Goal: Check status: Check status

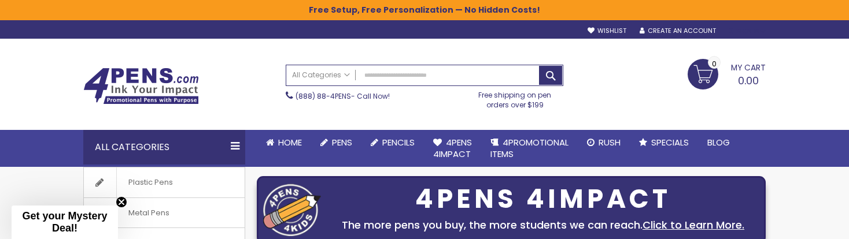
click at [747, 34] on div "Sign In" at bounding box center [747, 31] width 38 height 9
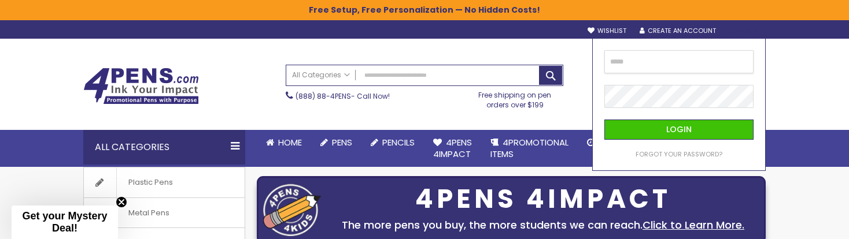
type input "**********"
click at [679, 130] on button "Login" at bounding box center [679, 130] width 149 height 20
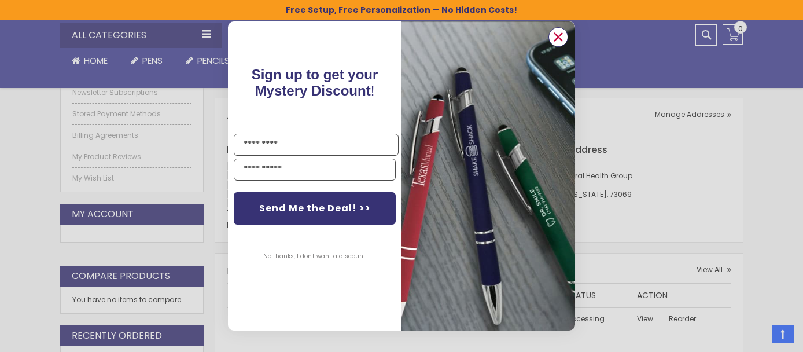
click at [559, 38] on icon "Close dialog" at bounding box center [559, 38] width 8 height 8
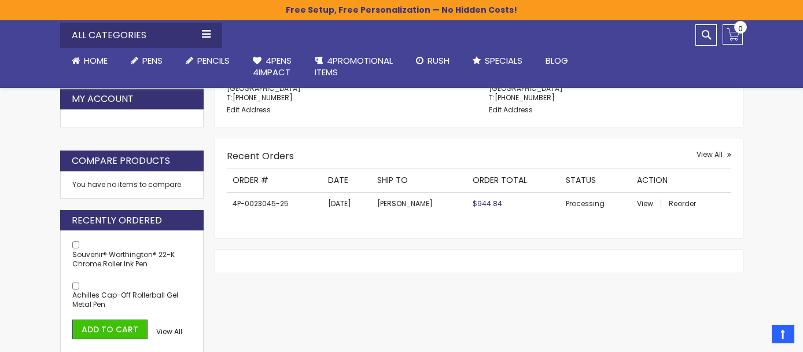
scroll to position [389, 0]
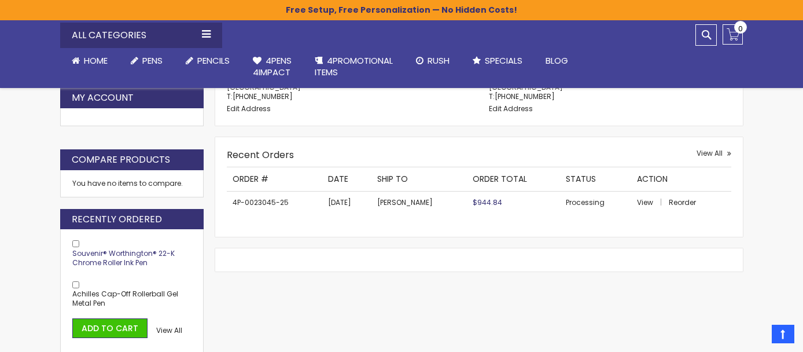
click at [119, 239] on span "Souvenir® Worthington® 22-K Chrome Roller Ink Pen" at bounding box center [123, 257] width 102 height 19
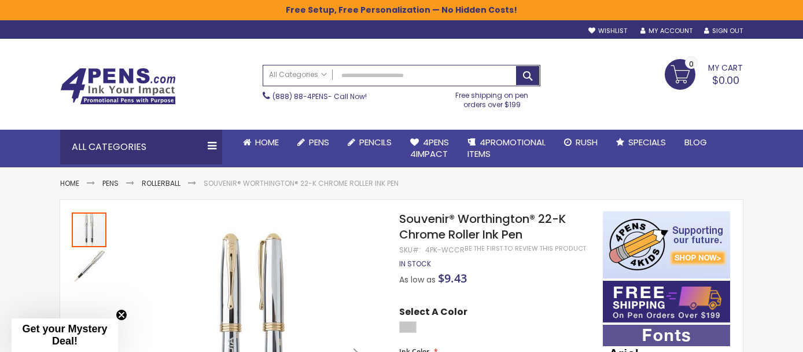
scroll to position [-1, 0]
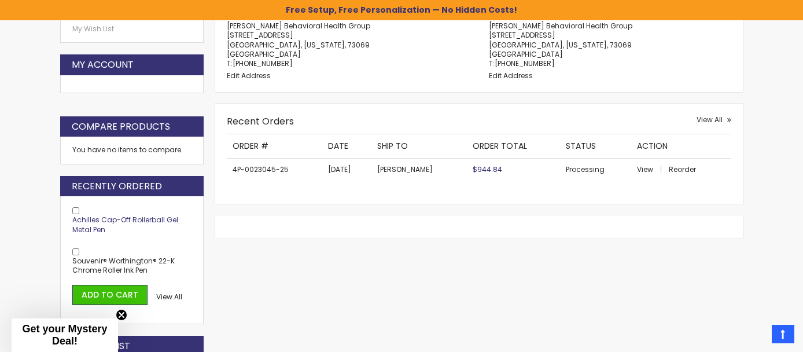
click at [132, 218] on span "Achilles Cap-Off Rollerball Gel Metal Pen" at bounding box center [125, 224] width 106 height 19
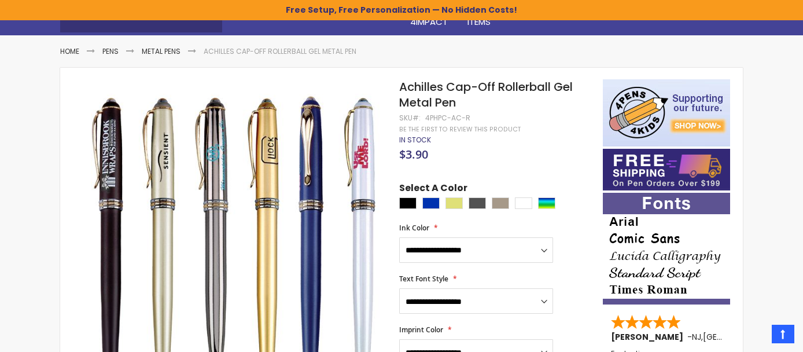
scroll to position [141, 0]
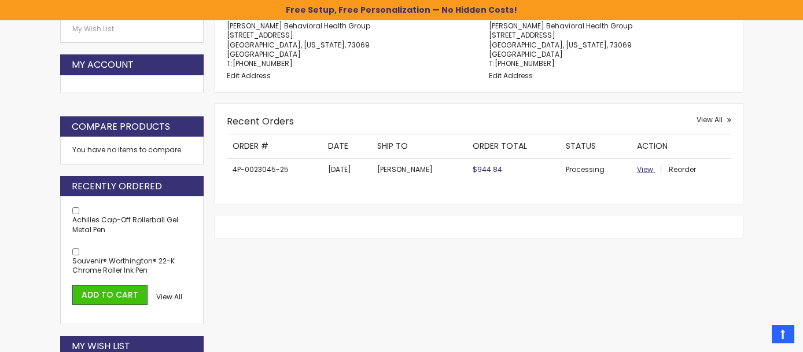
click at [644, 167] on span "View" at bounding box center [645, 169] width 16 height 10
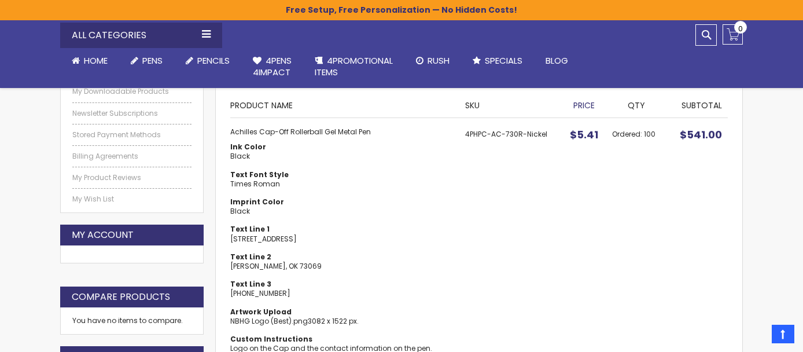
scroll to position [123, 0]
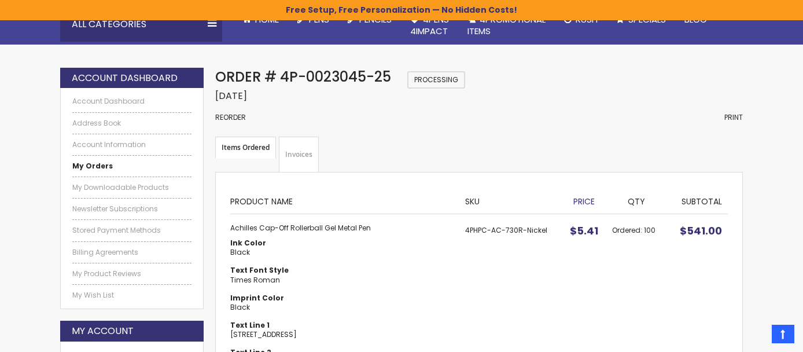
click at [254, 148] on strong "Items Ordered" at bounding box center [245, 148] width 61 height 22
click at [239, 146] on strong "Items Ordered" at bounding box center [245, 148] width 61 height 22
click at [304, 153] on link "Invoices" at bounding box center [299, 155] width 40 height 36
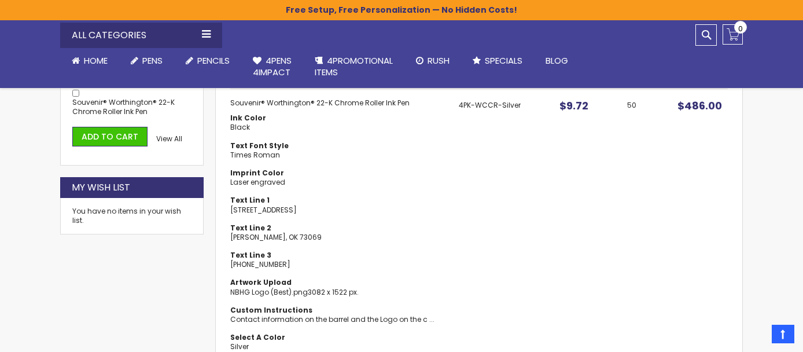
scroll to position [516, 0]
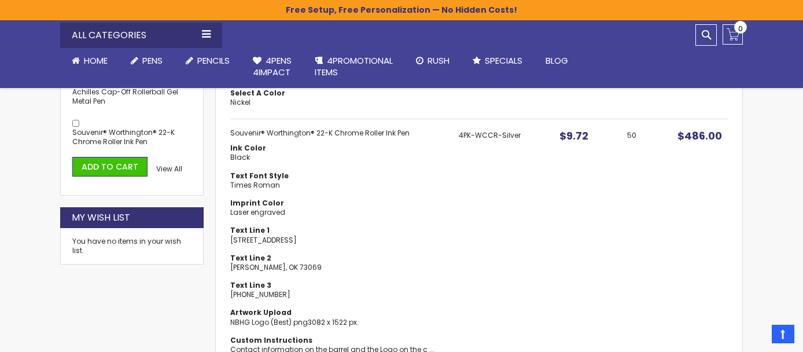
drag, startPoint x: 280, startPoint y: 290, endPoint x: 227, endPoint y: 286, distance: 52.8
click at [227, 286] on div "Print All Invoices Invoice #4P-0023045-25 Print Invoice Items Invoiced Product …" at bounding box center [479, 139] width 528 height 724
click at [418, 271] on dl "Ink Color Black Text Font Style Times Roman Imprint Color Laser engraved Text L…" at bounding box center [339, 262] width 218 height 238
drag, startPoint x: 280, startPoint y: 292, endPoint x: 230, endPoint y: 291, distance: 50.3
click at [230, 291] on dd "(405) 615-9721" at bounding box center [339, 294] width 218 height 9
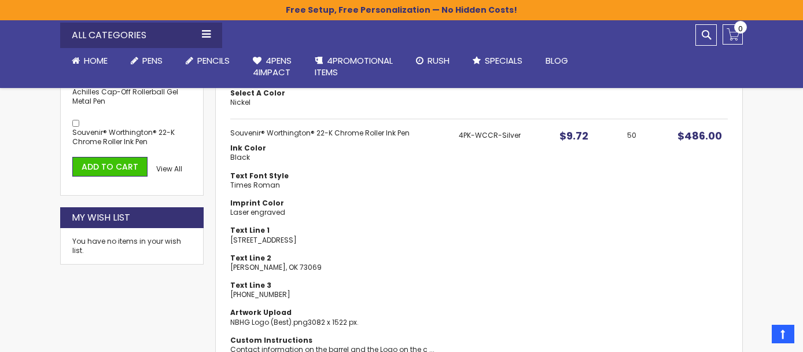
click at [386, 282] on dt "Text Line 3" at bounding box center [339, 285] width 218 height 9
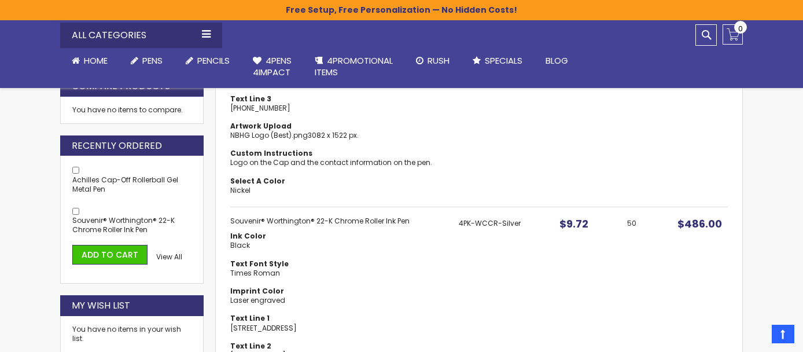
scroll to position [419, 0]
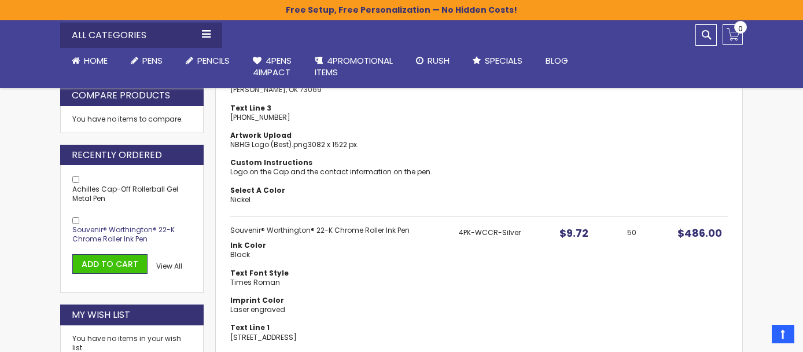
click at [115, 224] on span "Souvenir® Worthington® 22-K Chrome Roller Ink Pen" at bounding box center [123, 233] width 102 height 19
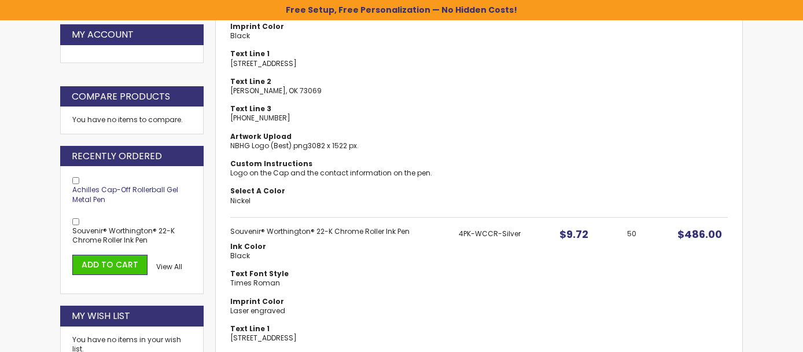
click at [136, 185] on span "Achilles Cap-Off Rollerball Gel Metal Pen" at bounding box center [125, 194] width 106 height 19
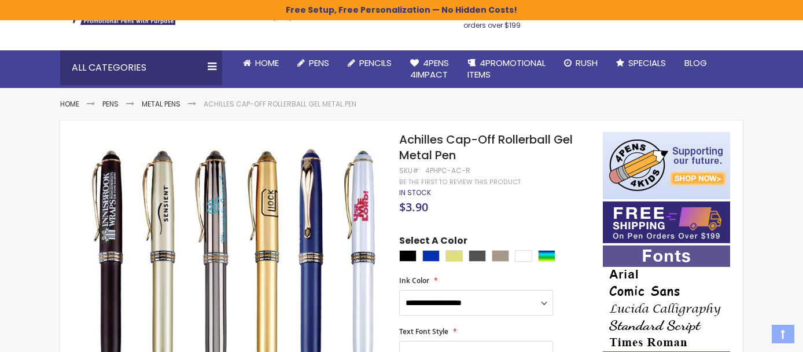
scroll to position [80, 0]
